Goal: Task Accomplishment & Management: Manage account settings

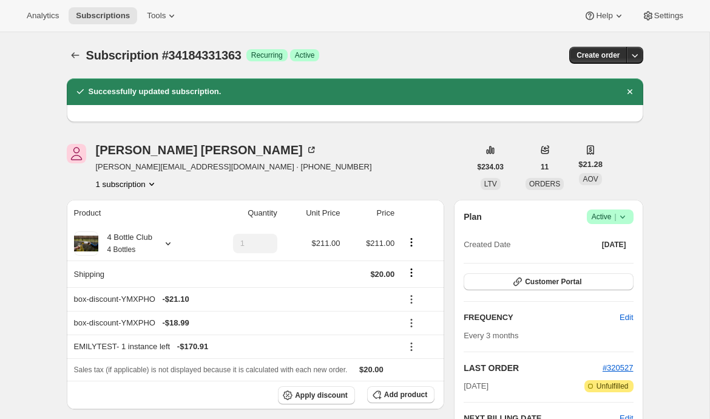
scroll to position [269, 0]
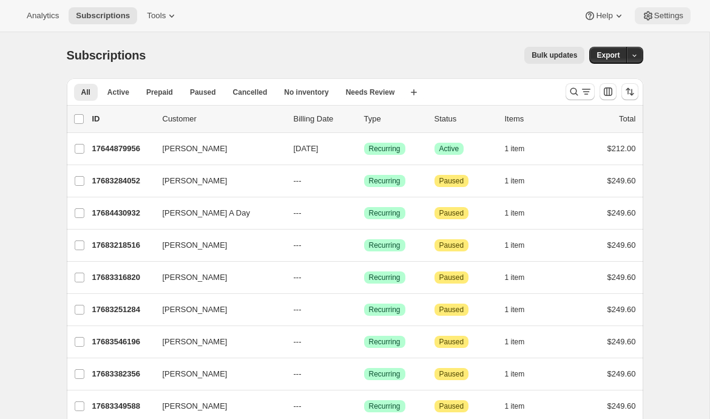
click at [662, 10] on button "Settings" at bounding box center [663, 15] width 56 height 17
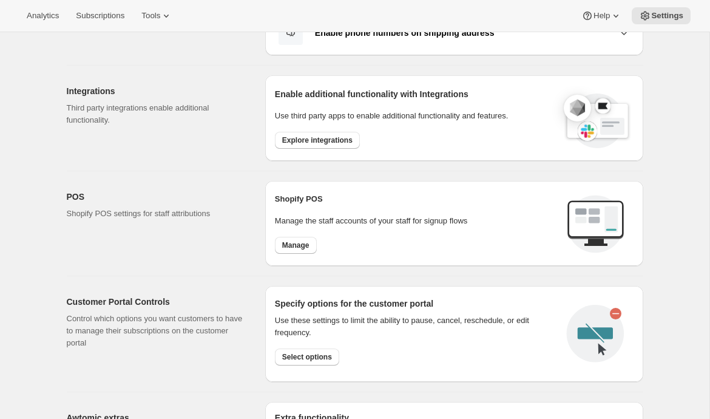
scroll to position [285, 0]
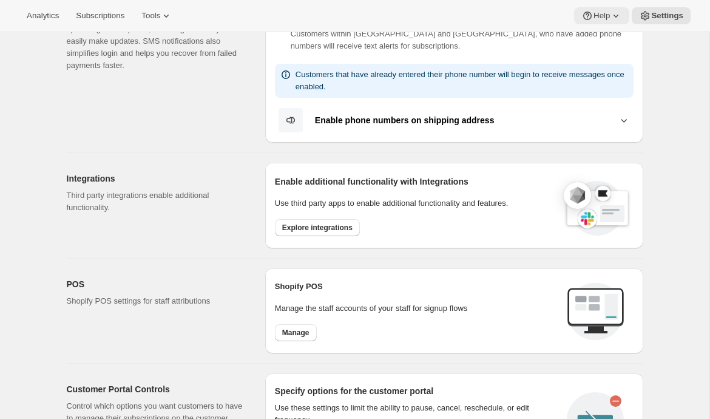
click at [588, 19] on icon at bounding box center [587, 16] width 12 height 12
click at [584, 38] on span "Setup guide" at bounding box center [599, 40] width 42 height 9
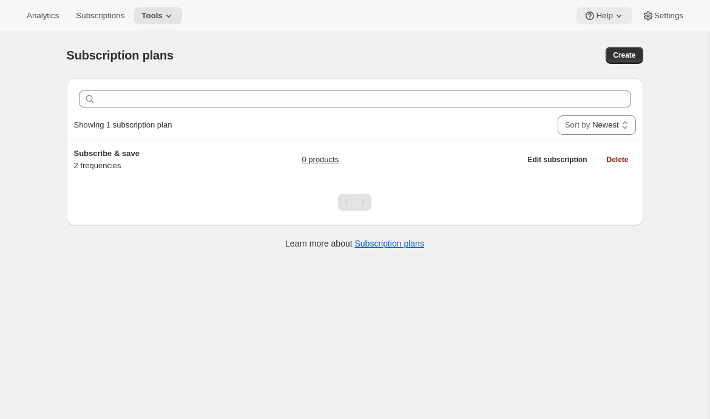
click at [594, 22] on button "Help" at bounding box center [604, 15] width 55 height 17
click at [591, 33] on button "Setup guide" at bounding box center [600, 40] width 49 height 19
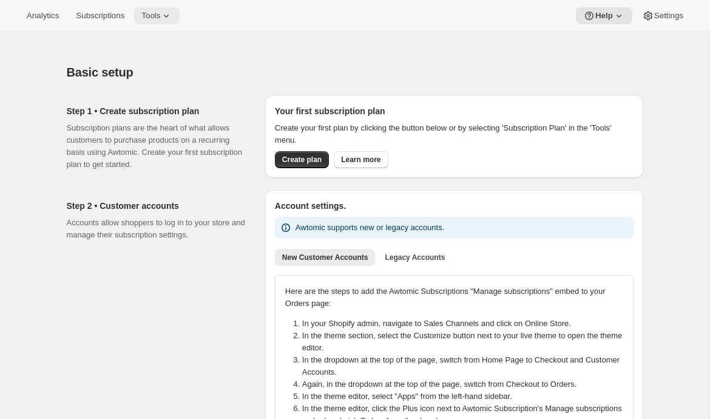
click at [160, 18] on span "Tools" at bounding box center [150, 16] width 19 height 10
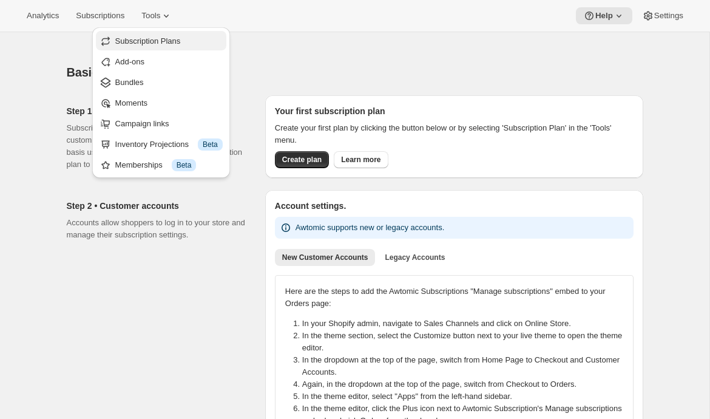
click at [168, 38] on span "Subscription Plans" at bounding box center [148, 40] width 66 height 9
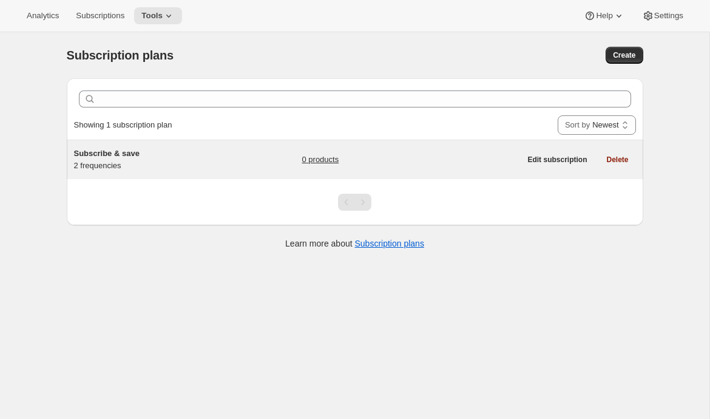
click at [183, 168] on div "Subscribe & save 2 frequencies" at bounding box center [150, 159] width 152 height 24
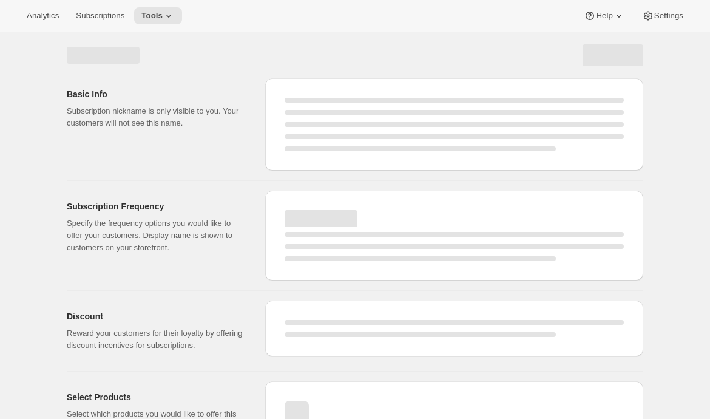
scroll to position [57, 0]
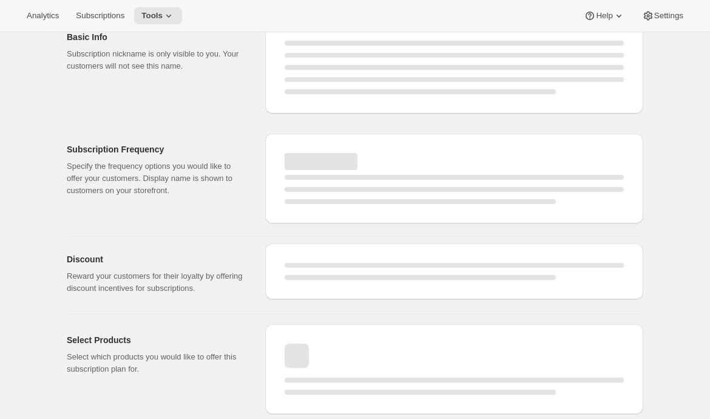
select select "WEEK"
select select "MONTH"
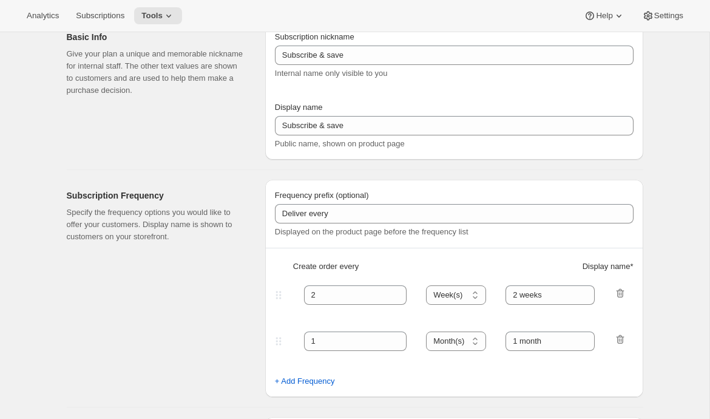
type input "1"
select select "MONTH"
type input "1 month"
type input "2"
type input "2 months"
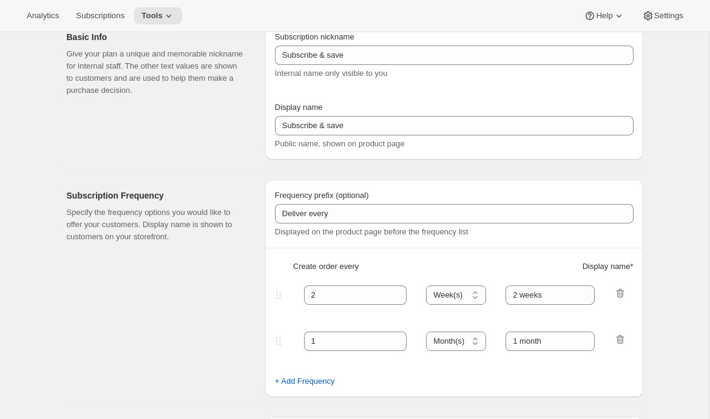
type input "10"
type input "Subscribe to recurring shipments to get 10% off"
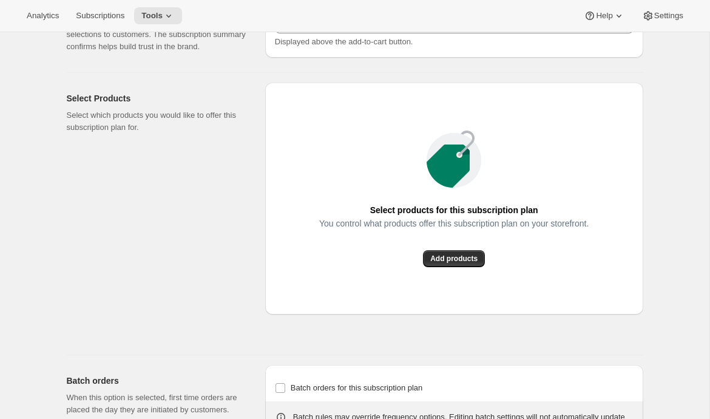
scroll to position [696, 0]
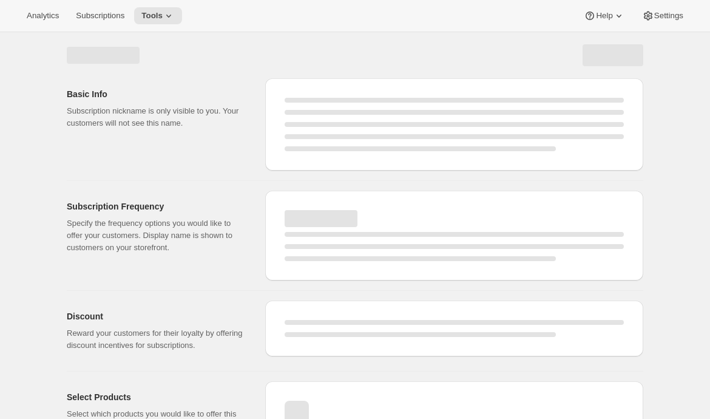
select select "WEEK"
select select "MONTH"
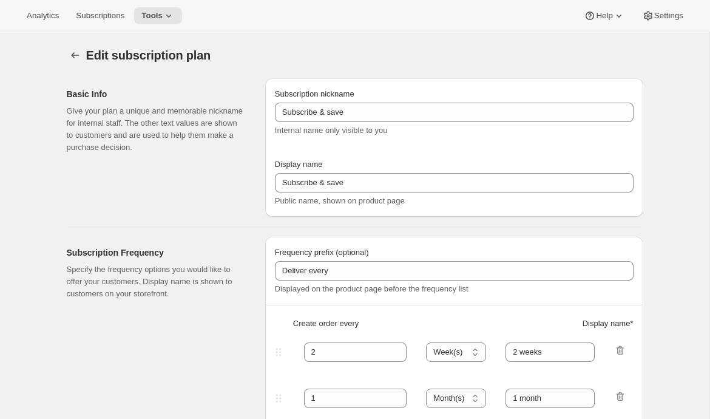
type input "1"
select select "MONTH"
type input "1 month"
type input "2"
type input "2 months"
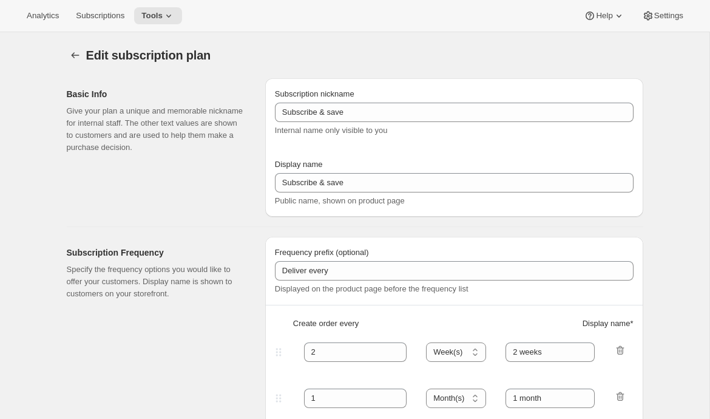
type input "10"
type input "Subscribe to recurring shipments to get 10% off"
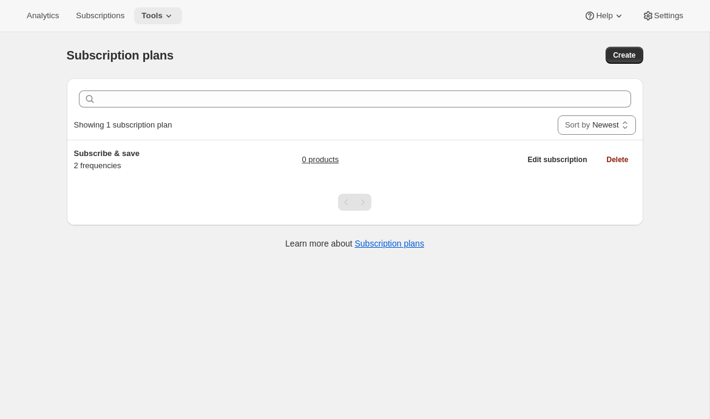
click at [155, 22] on button "Tools" at bounding box center [158, 15] width 48 height 17
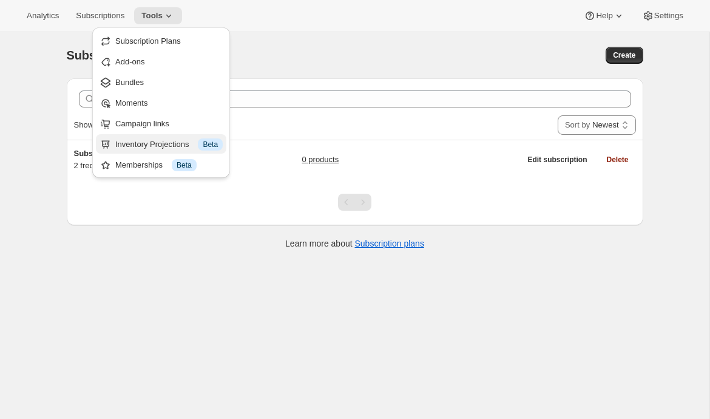
click at [154, 140] on div "Inventory Projections Info Beta" at bounding box center [168, 144] width 107 height 12
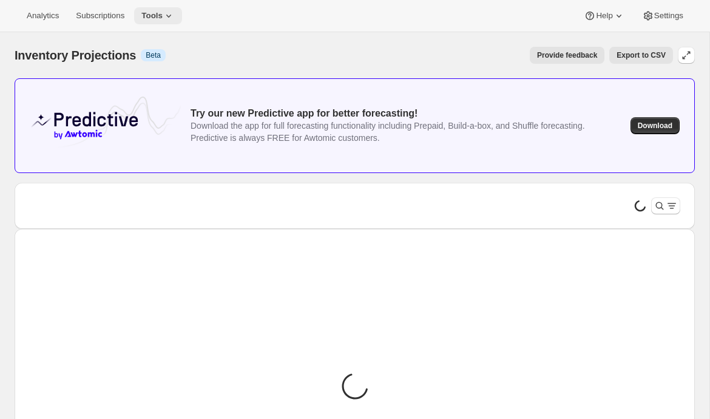
click at [163, 17] on span "Tools" at bounding box center [151, 16] width 21 height 10
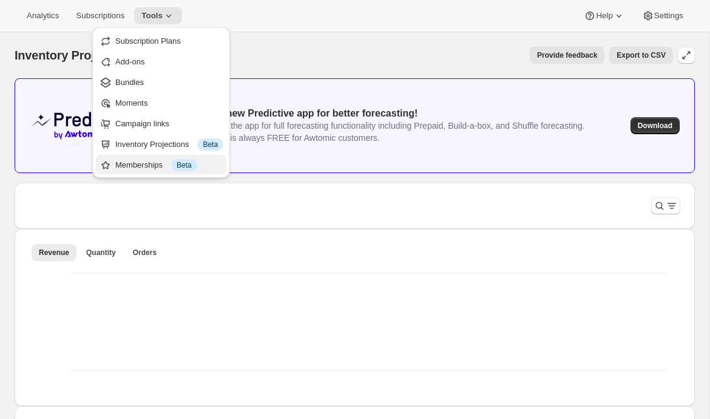
click at [154, 159] on div "Memberships Info Beta" at bounding box center [168, 165] width 107 height 12
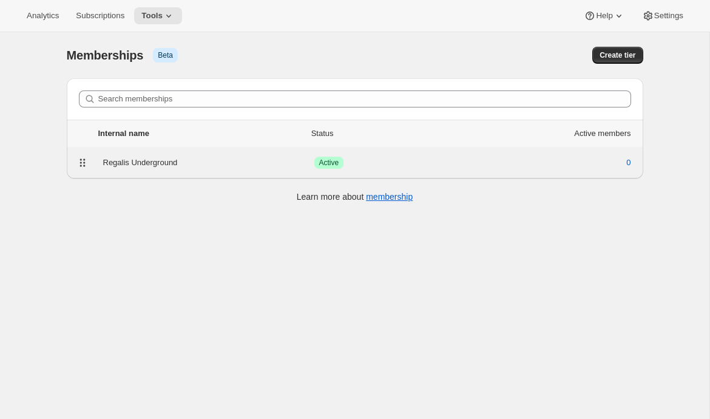
click at [195, 170] on div "Regalis Underground Success Active 0" at bounding box center [355, 162] width 562 height 17
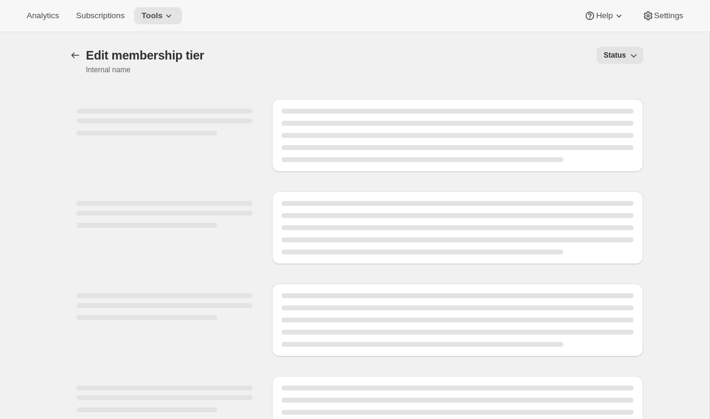
select select "products"
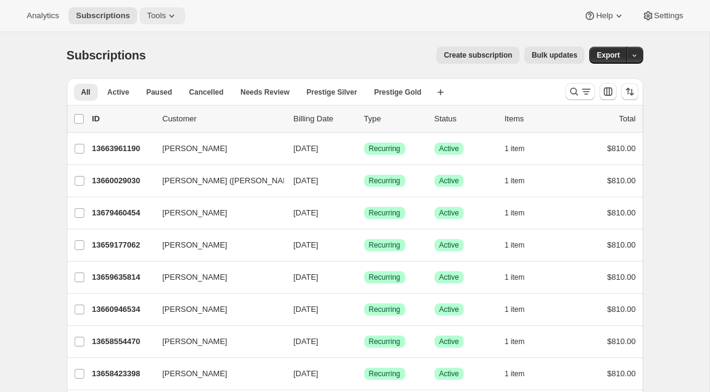
click at [172, 22] on button "Tools" at bounding box center [163, 15] width 46 height 17
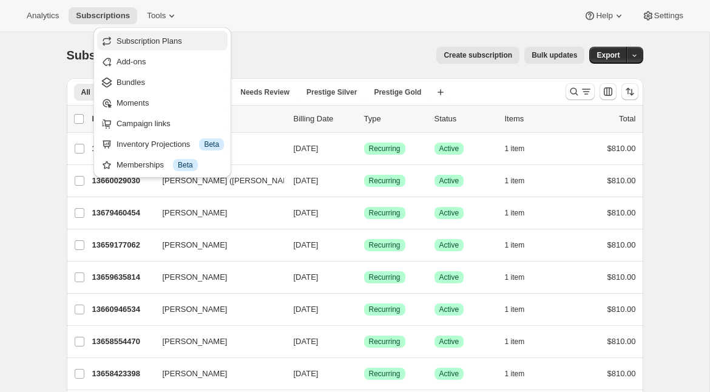
click at [173, 41] on span "Subscription Plans" at bounding box center [150, 40] width 66 height 9
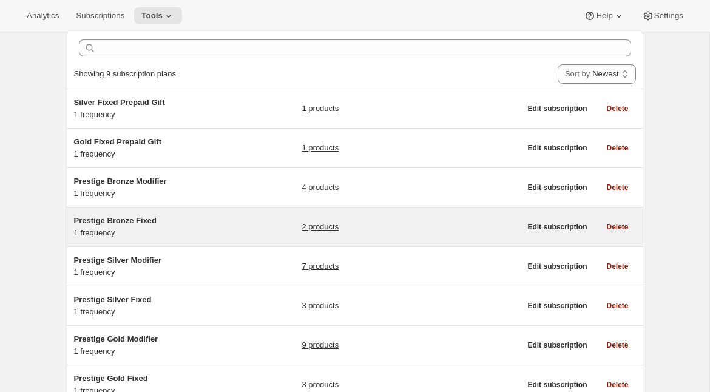
scroll to position [66, 0]
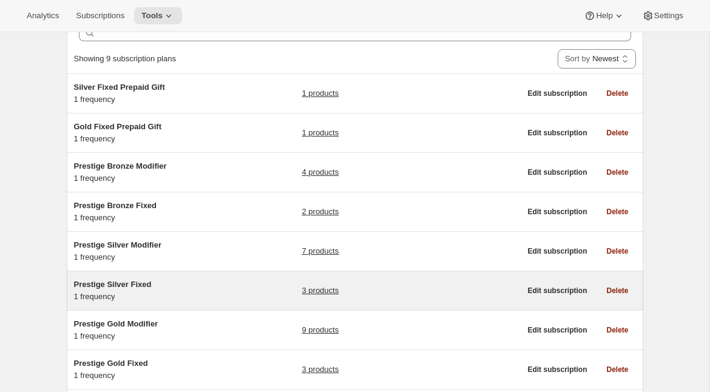
click at [181, 291] on div "Prestige Silver Fixed 1 frequency" at bounding box center [150, 291] width 152 height 24
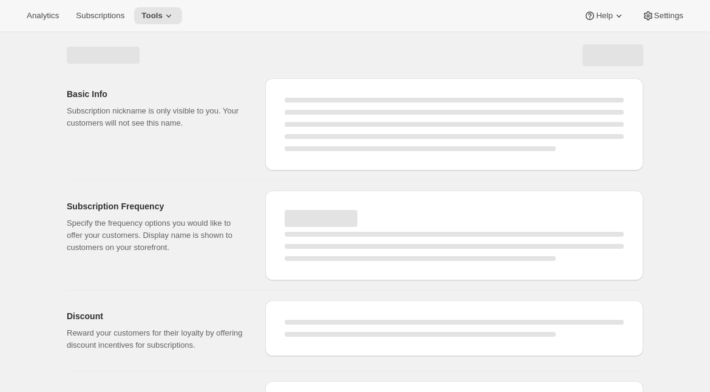
select select "WEEK"
select select "MONTH"
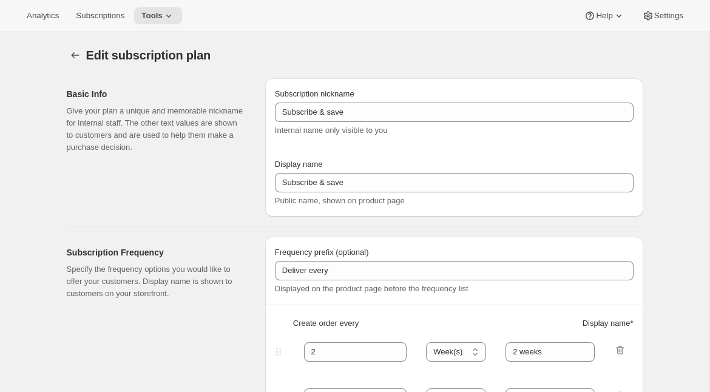
type input "Prestige Silver Fixed"
type input "Join the Silver Fixed Club"
type input "4"
select select "MONTH"
type input "4 Months"
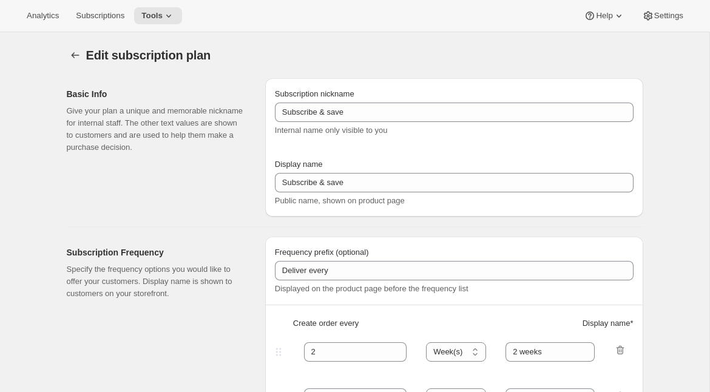
type input "Don’t forget to double-check your payment and shipping information before confi…"
checkbox input "true"
select select "YEARDAY"
select select "2"
select select "8"
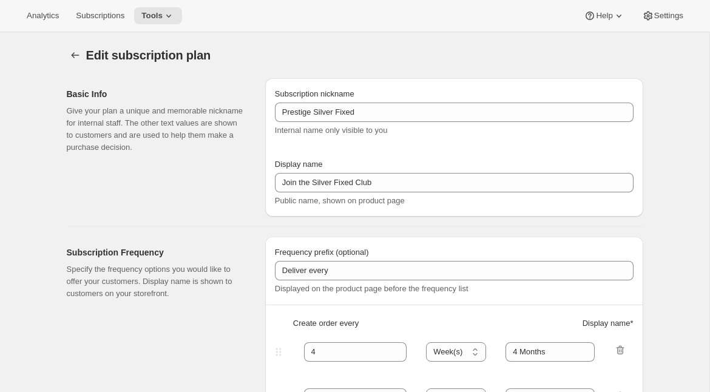
select select "6"
select select "8"
select select "10"
select select "8"
checkbox input "true"
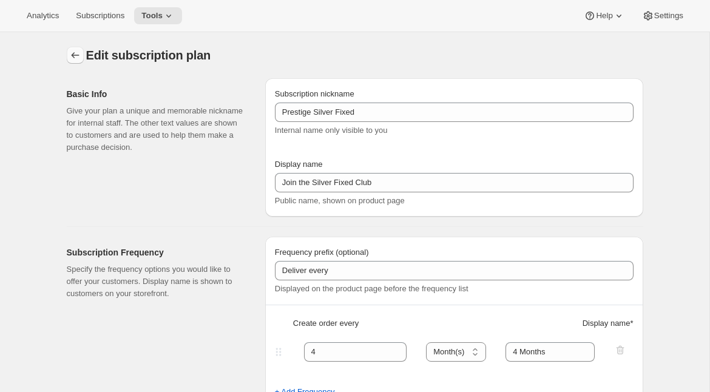
click at [68, 52] on button "Subscription plans" at bounding box center [75, 55] width 17 height 17
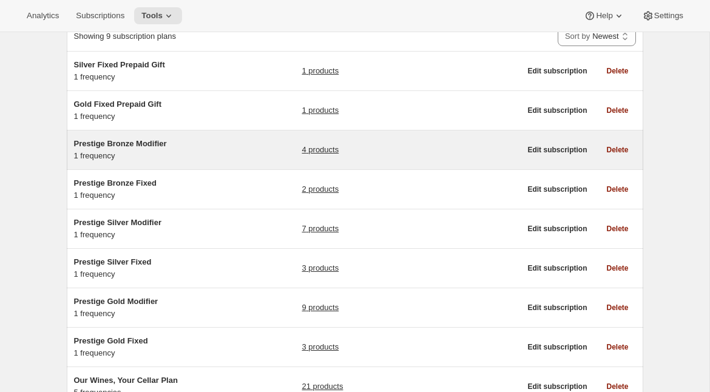
scroll to position [126, 0]
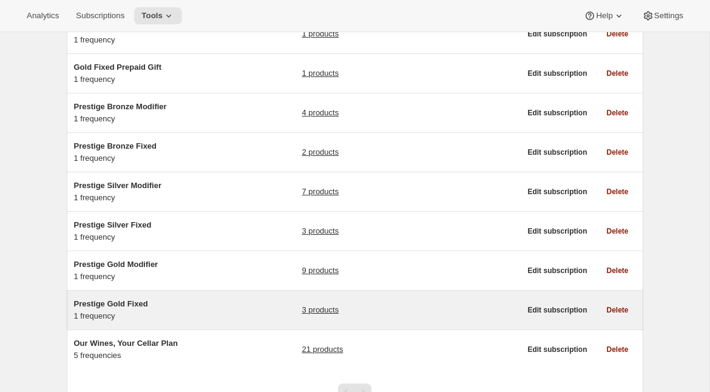
click at [127, 305] on span "Prestige Gold Fixed" at bounding box center [111, 303] width 74 height 9
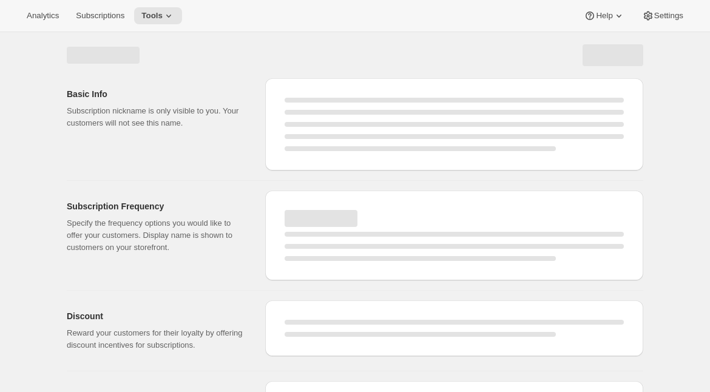
select select "WEEK"
select select "MONTH"
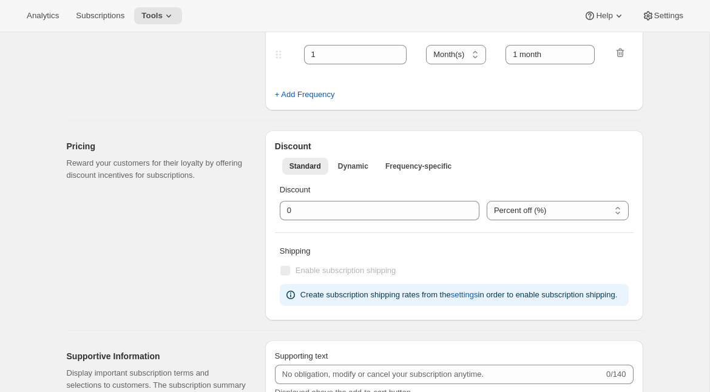
type input "Prestige Gold Fixed"
type input "Join the Gold Fixed club"
type input "4"
select select "MONTH"
type input "4 months"
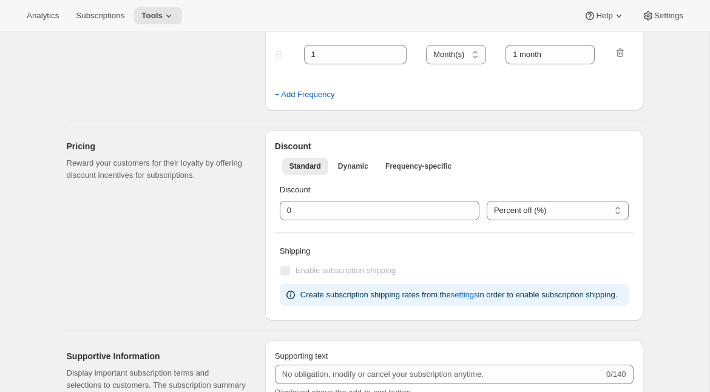
type input "Don’t forget to double-check your payment and shipping information before confi…"
checkbox input "true"
select select "YEARDAY"
select select "2"
select select "5"
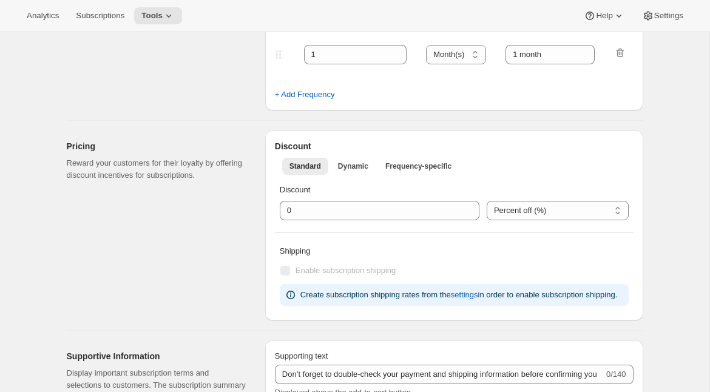
select select "6"
select select "5"
select select "10"
select select "5"
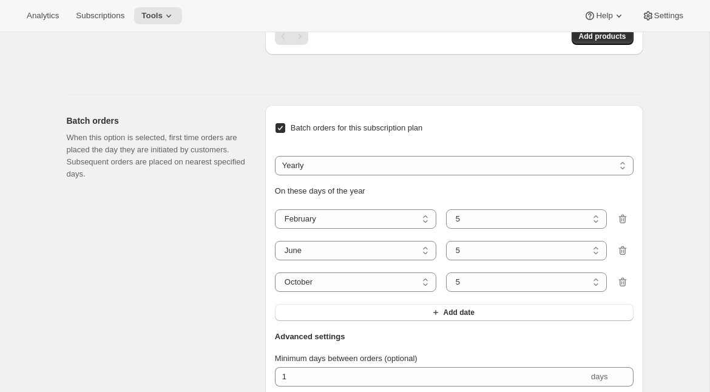
scroll to position [793, 0]
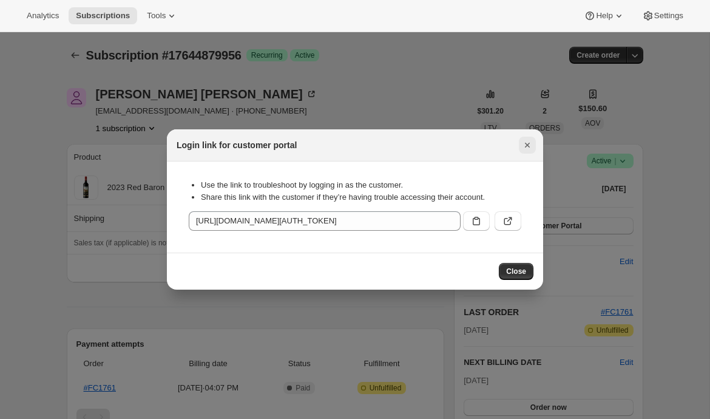
click at [529, 144] on icon "Close" at bounding box center [527, 145] width 12 height 12
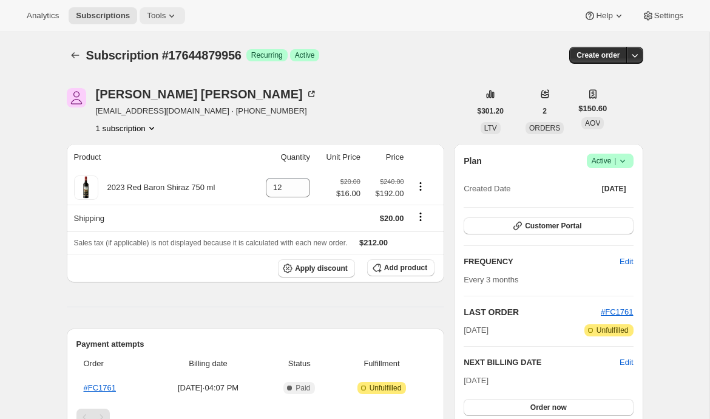
click at [172, 15] on icon at bounding box center [172, 16] width 12 height 12
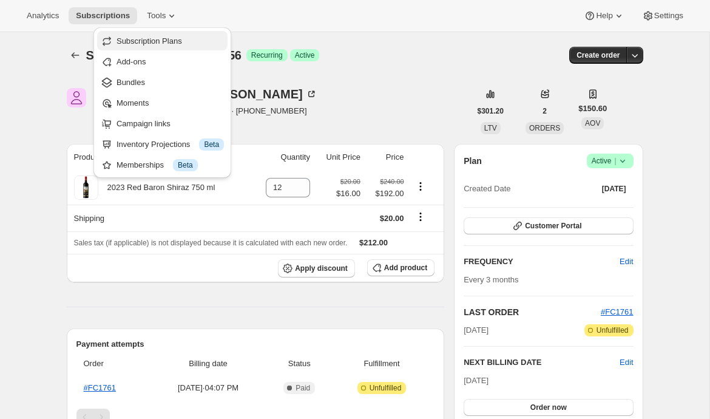
click at [181, 43] on span "Subscription Plans" at bounding box center [150, 40] width 66 height 9
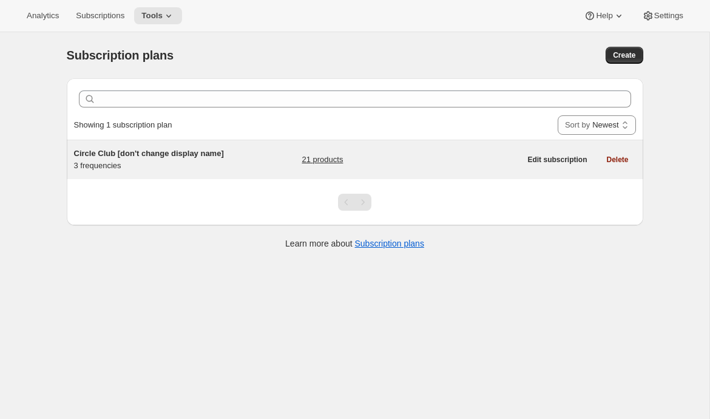
click at [233, 164] on div "Circle Club [don't change display name] 3 frequencies 21 products" at bounding box center [297, 159] width 447 height 24
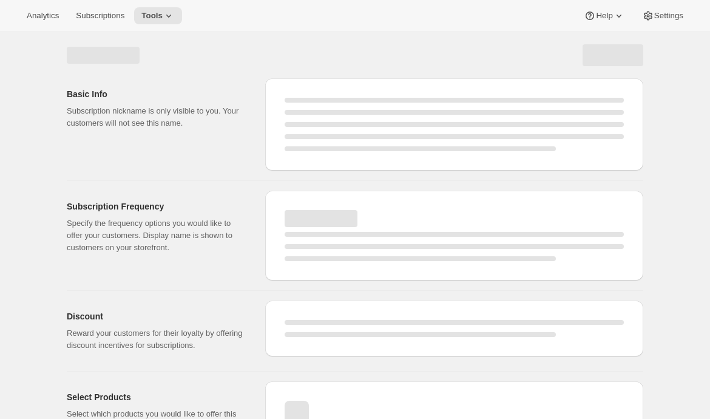
select select "WEEK"
select select "MONTH"
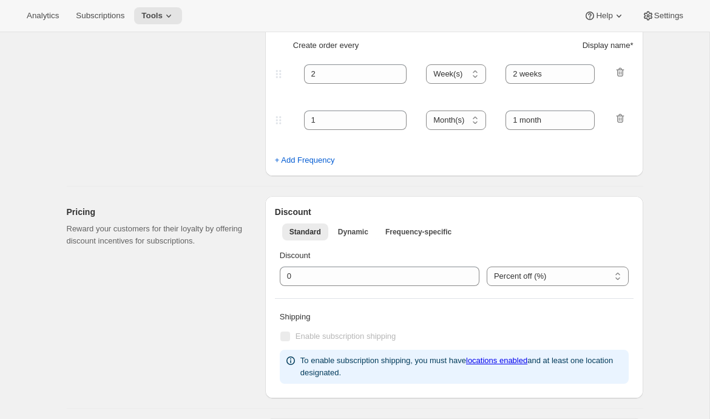
type input "Circle Club [don't change display name]"
type input "Fox Creek Circle Club"
type input "3"
select select "MONTH"
type input "3 months"
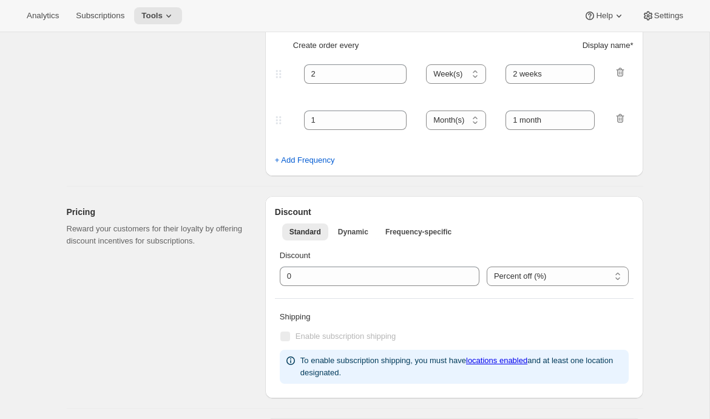
type input "4"
type input "4 months"
checkbox input "true"
select select "MONTH"
